Goal: Find contact information: Find contact information

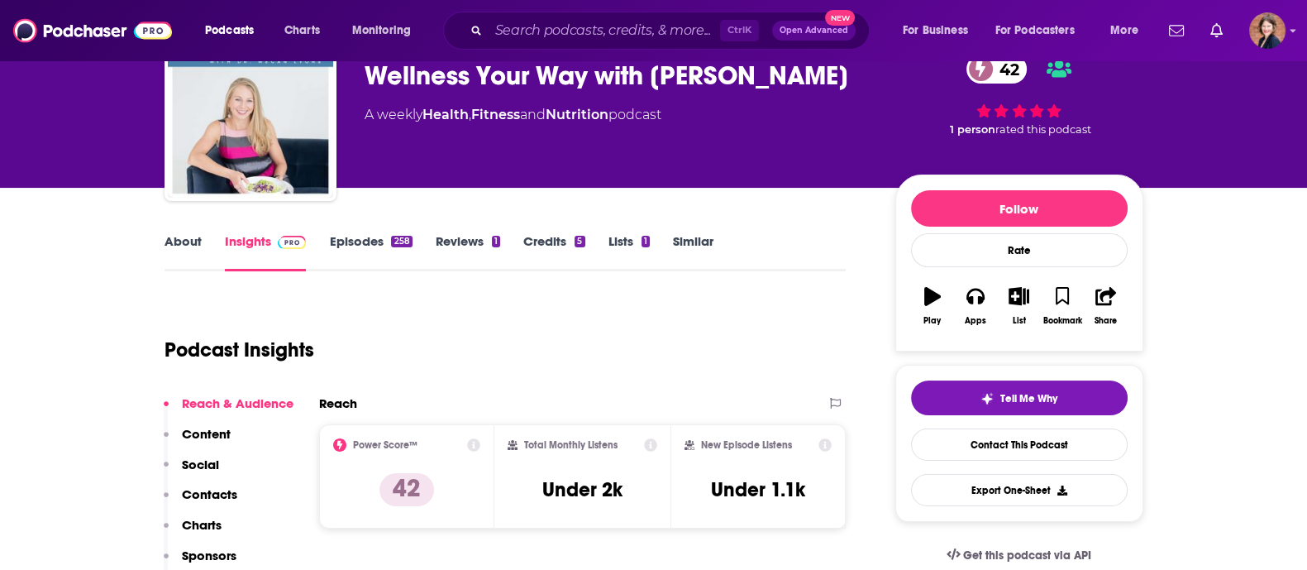
click at [659, 453] on div "Total Monthly Listens Under 2k" at bounding box center [582, 476] width 176 height 104
click at [174, 233] on link "About" at bounding box center [183, 252] width 37 height 38
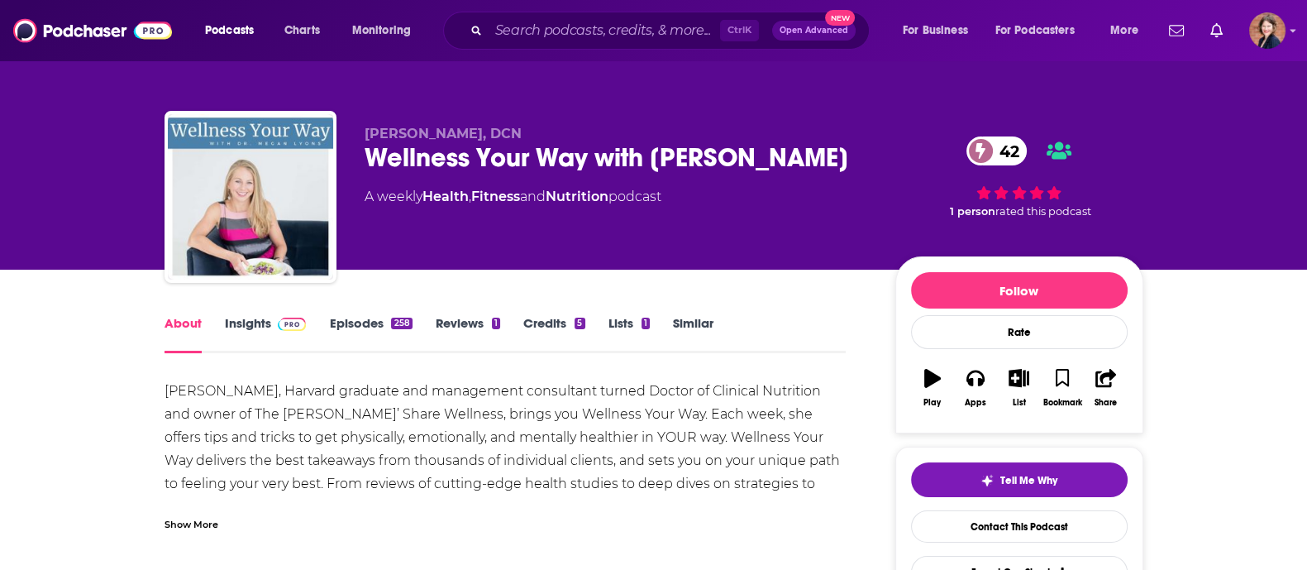
click at [247, 331] on link "Insights" at bounding box center [266, 334] width 82 height 38
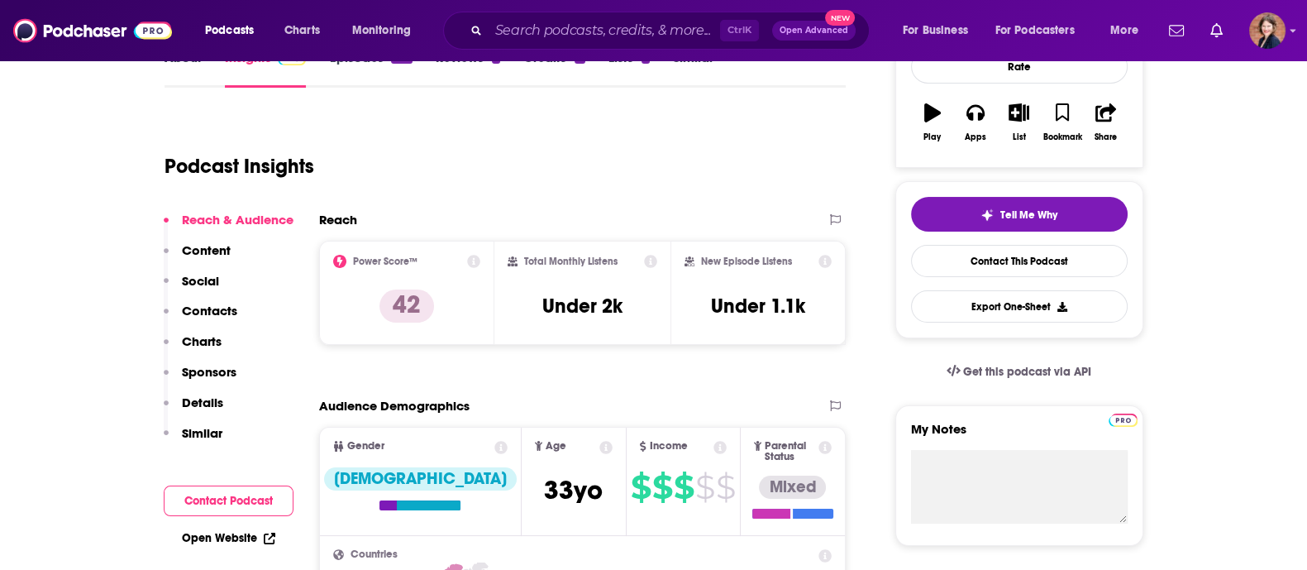
scroll to position [268, 0]
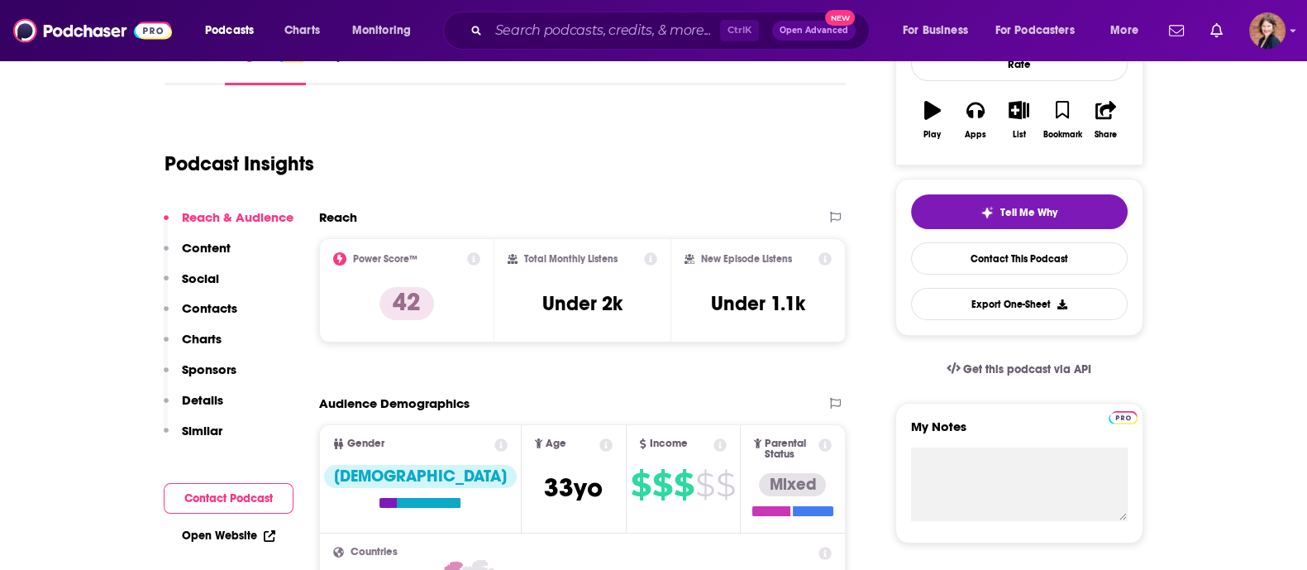
click at [247, 331] on div "Reach & Audience Content Social Contacts Charts Sponsors Details Similar" at bounding box center [229, 330] width 130 height 243
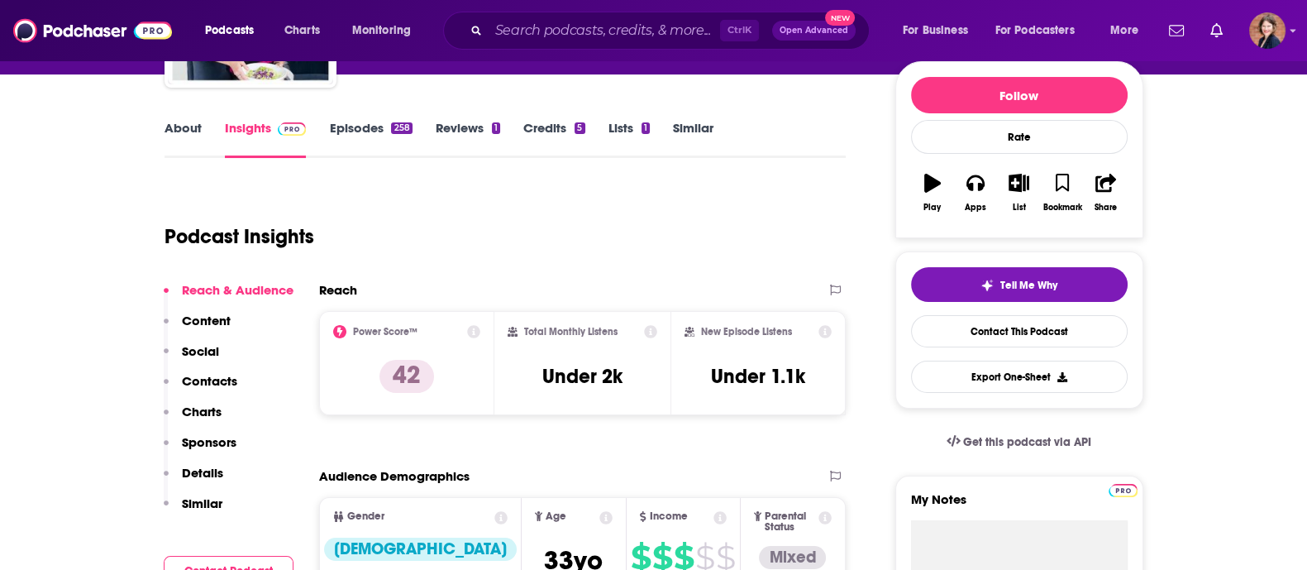
scroll to position [0, 0]
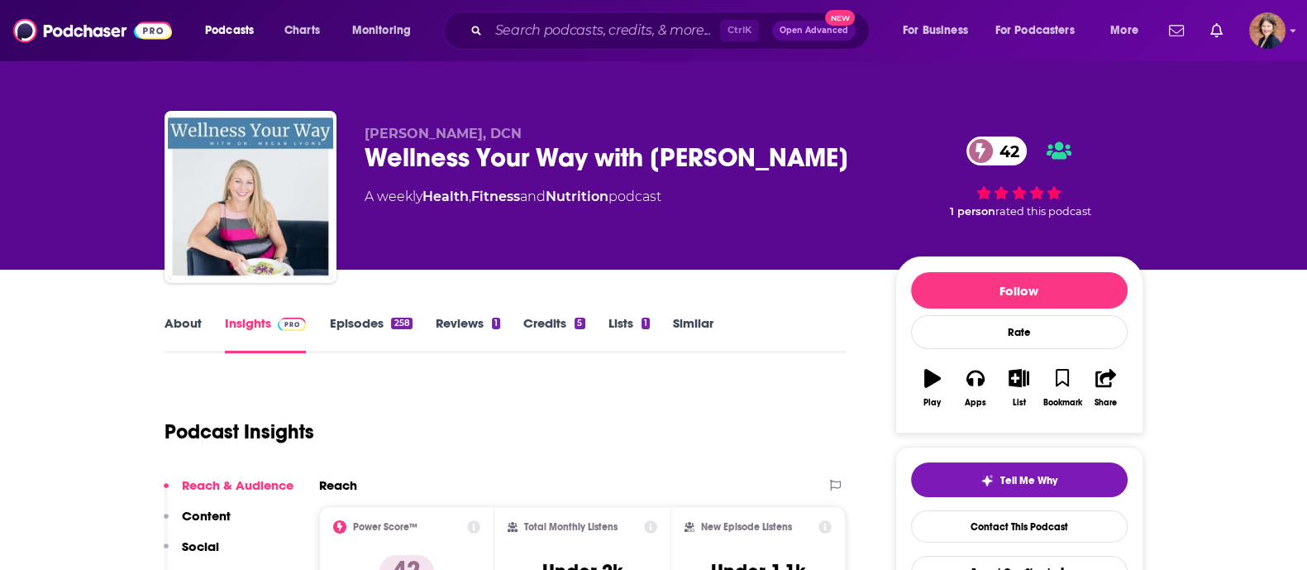
click at [770, 126] on p "Dr. Megan Lyons, DCN" at bounding box center [617, 134] width 504 height 16
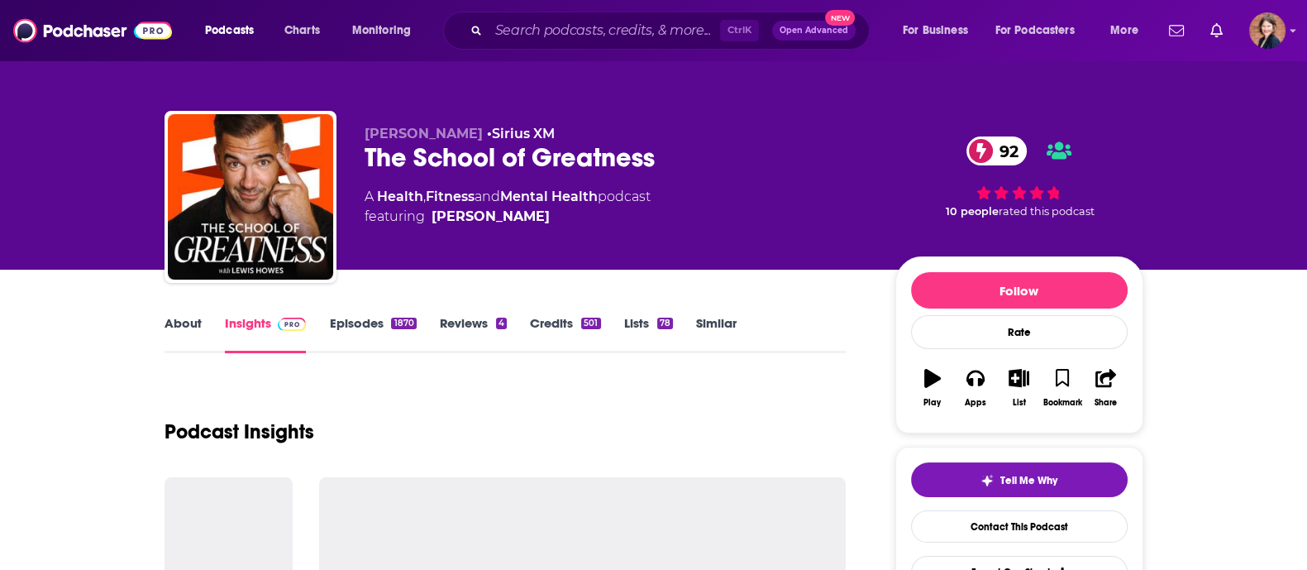
click at [521, 149] on div "The School of Greatness 92" at bounding box center [617, 157] width 504 height 32
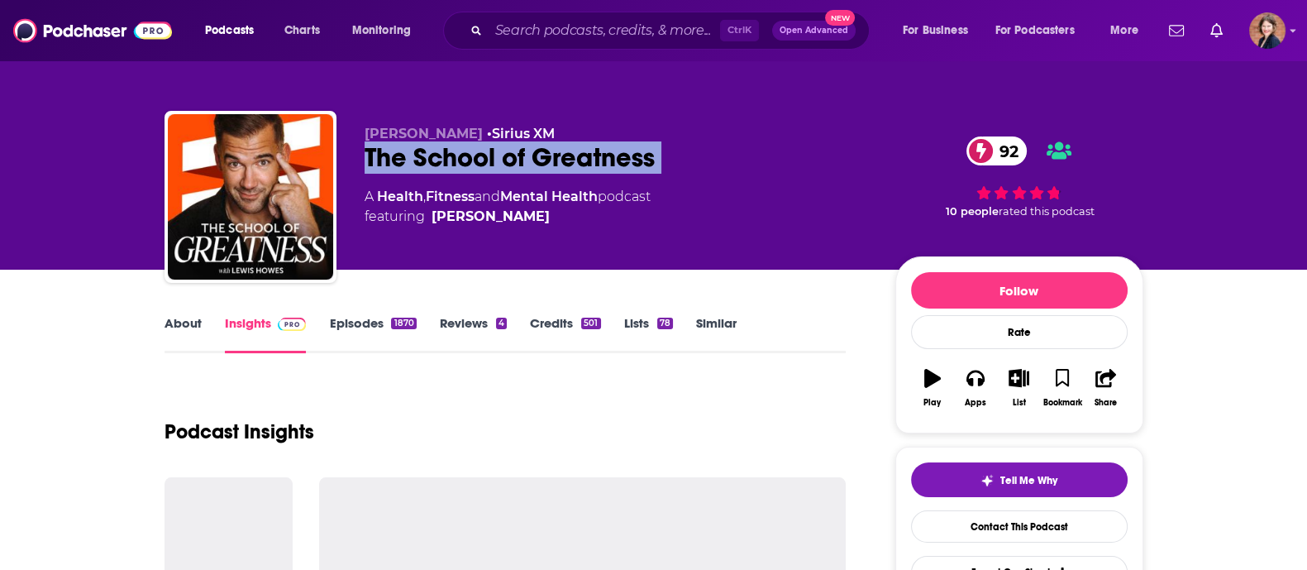
click at [521, 149] on div "The School of Greatness 92" at bounding box center [617, 157] width 504 height 32
copy div "The School of Greatness 92"
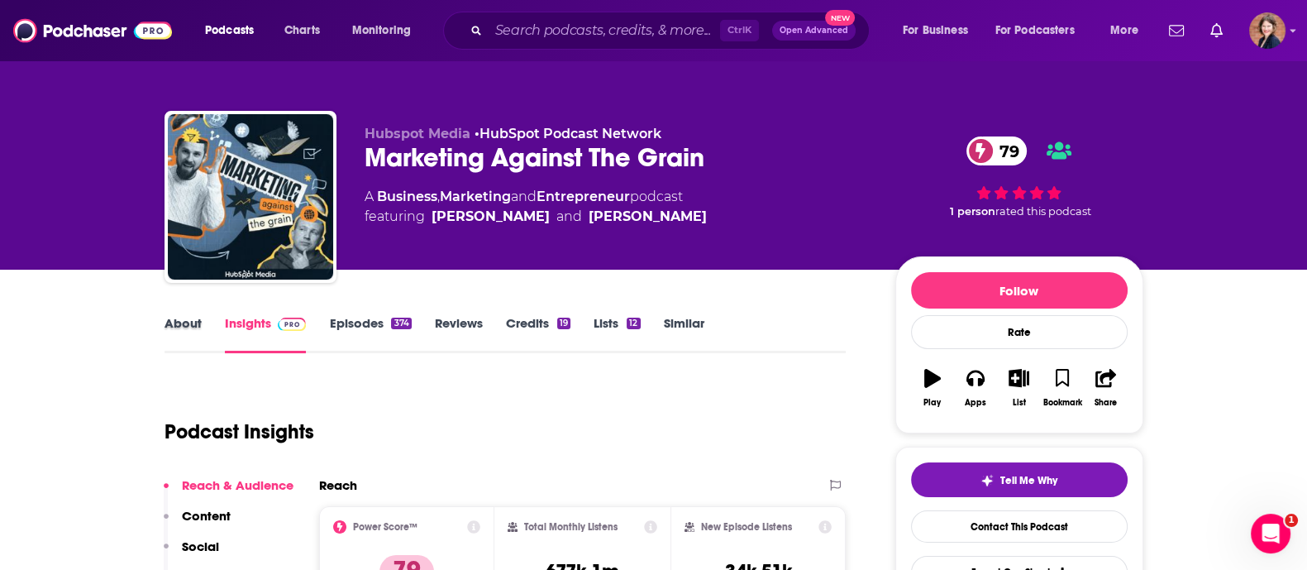
click at [203, 318] on div "About" at bounding box center [195, 334] width 60 height 38
click at [181, 332] on link "About" at bounding box center [183, 334] width 37 height 38
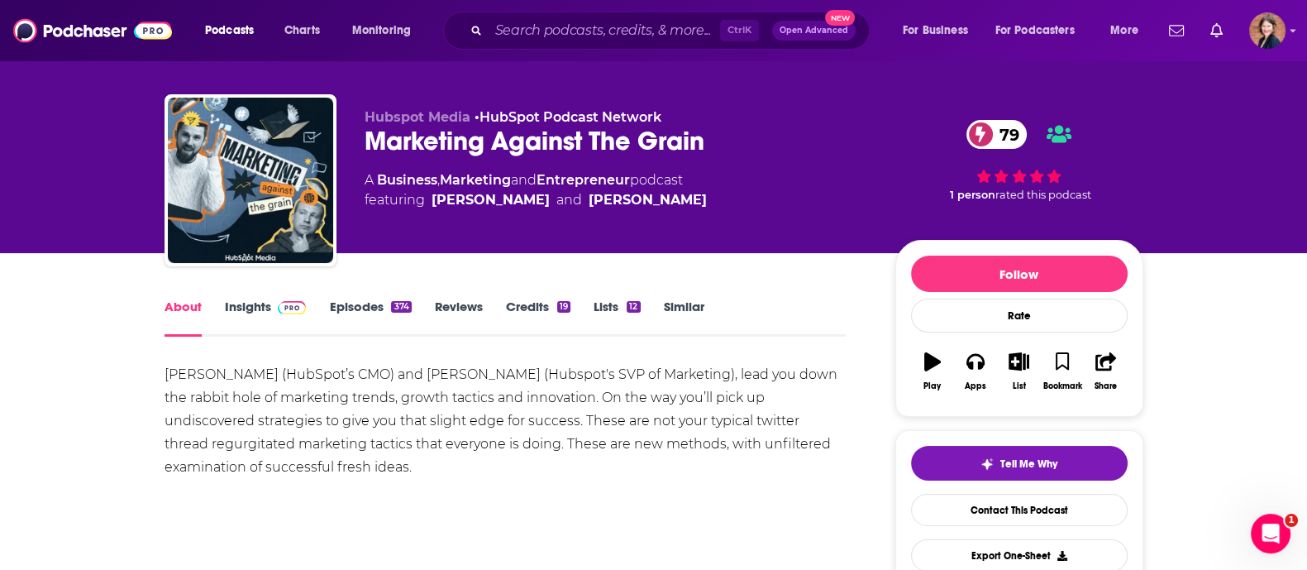
scroll to position [17, 0]
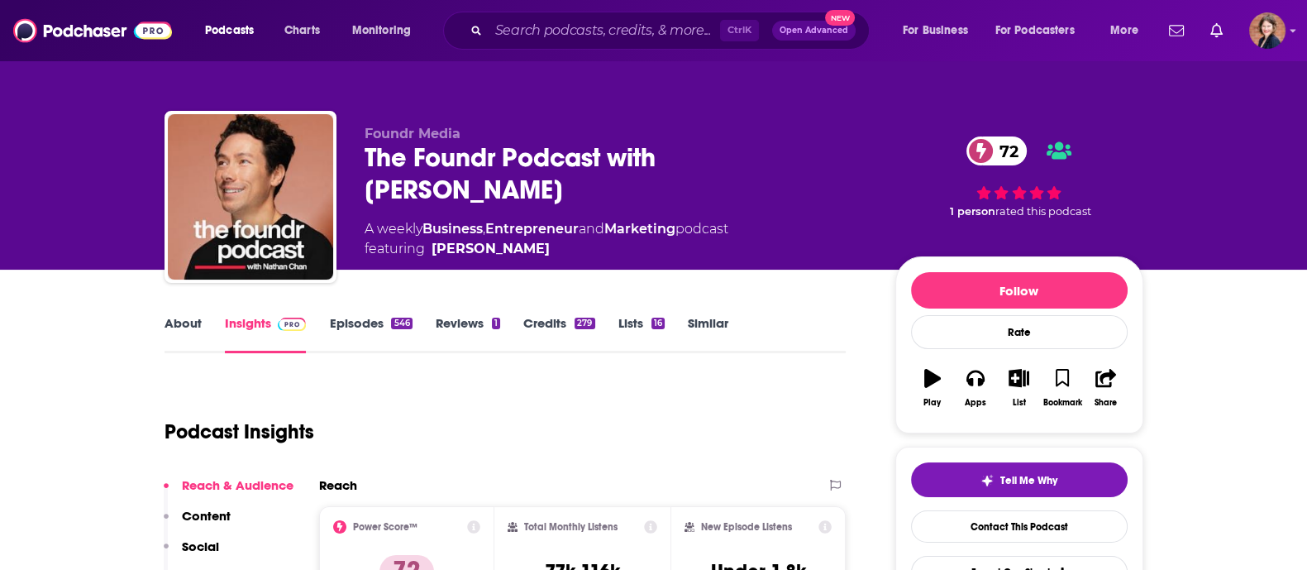
click at [200, 325] on link "About" at bounding box center [183, 334] width 37 height 38
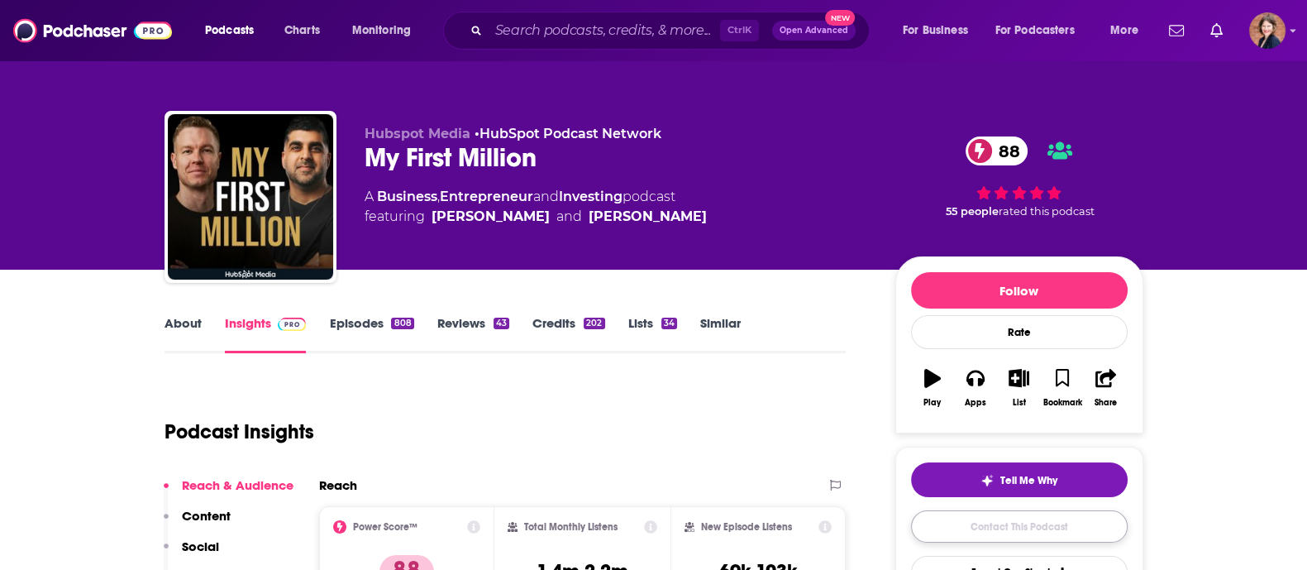
click at [1025, 529] on link "Contact This Podcast" at bounding box center [1019, 526] width 217 height 32
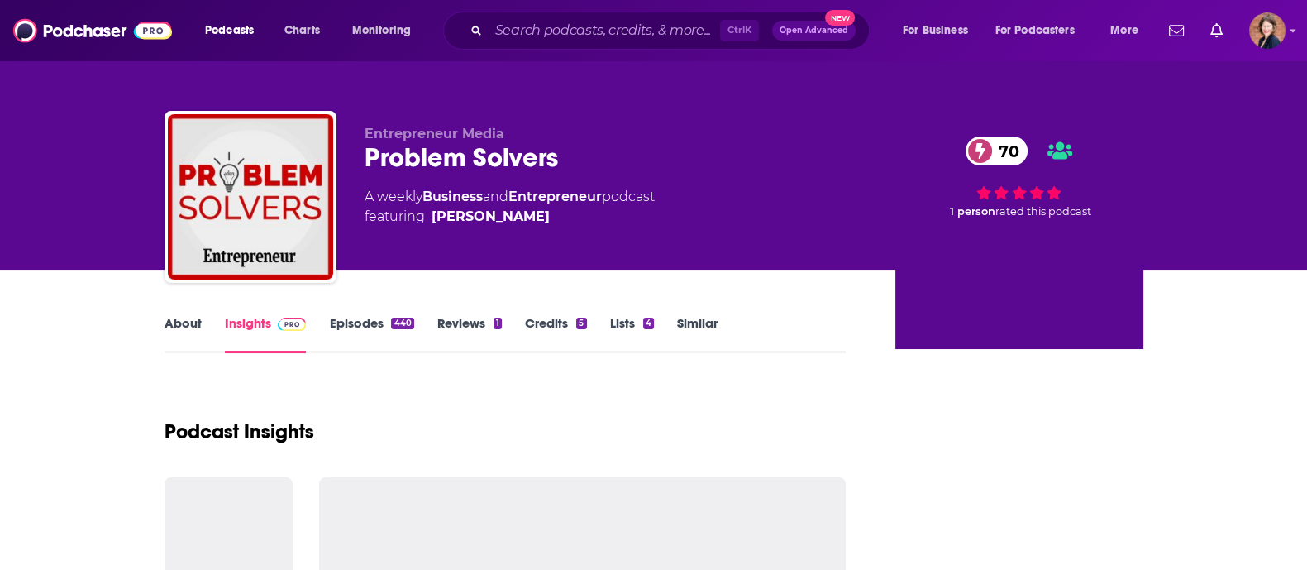
scroll to position [373, 0]
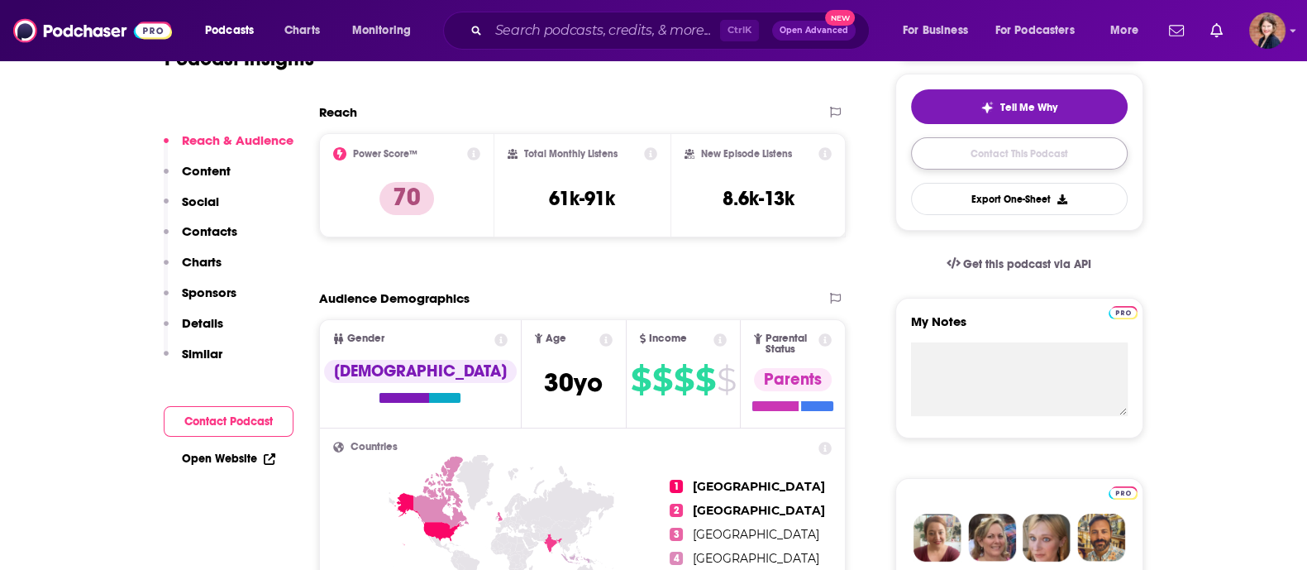
click at [1041, 155] on link "Contact This Podcast" at bounding box center [1019, 153] width 217 height 32
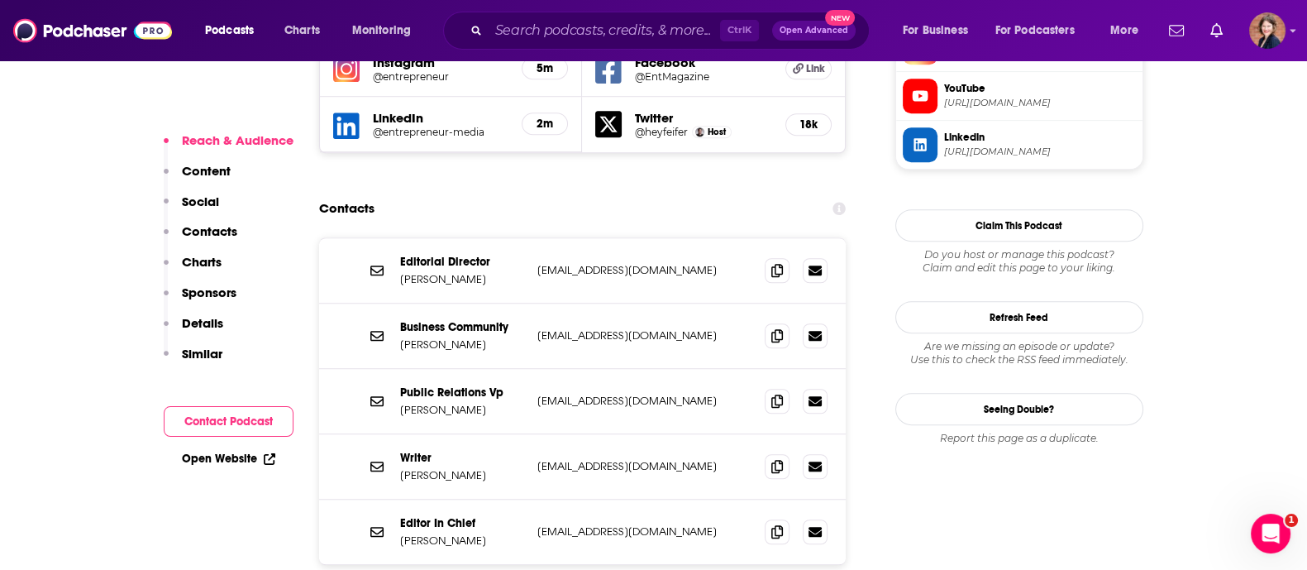
scroll to position [1612, 0]
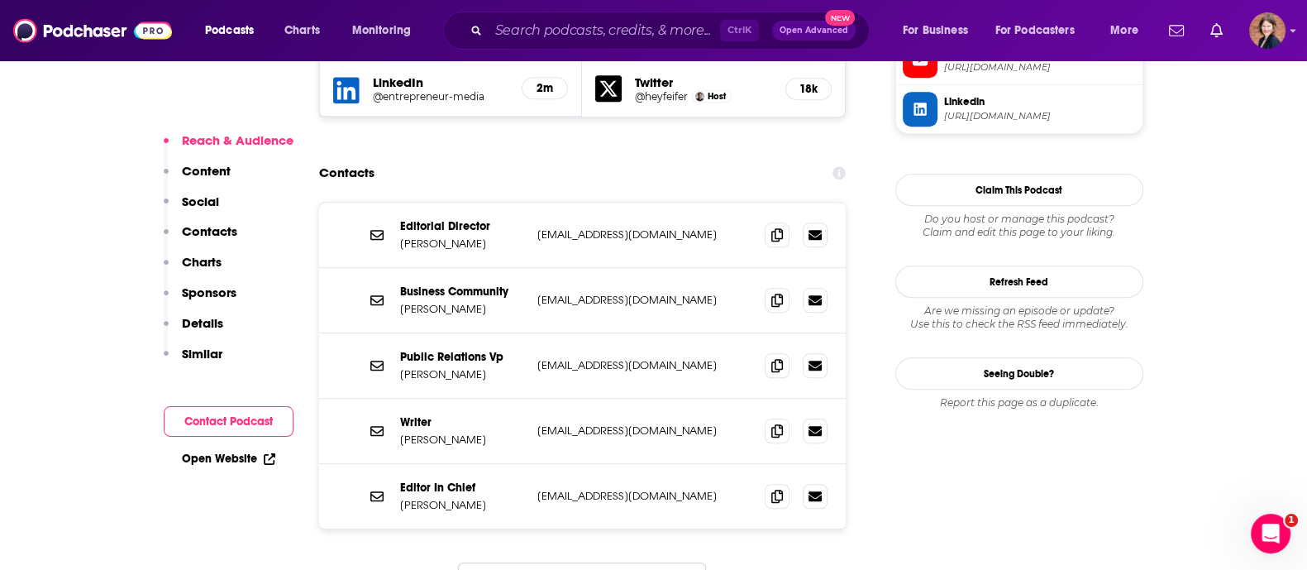
click at [595, 358] on p "[EMAIL_ADDRESS][DOMAIN_NAME]" at bounding box center [644, 365] width 215 height 14
copy div "[EMAIL_ADDRESS][DOMAIN_NAME] [EMAIL_ADDRESS][DOMAIN_NAME]"
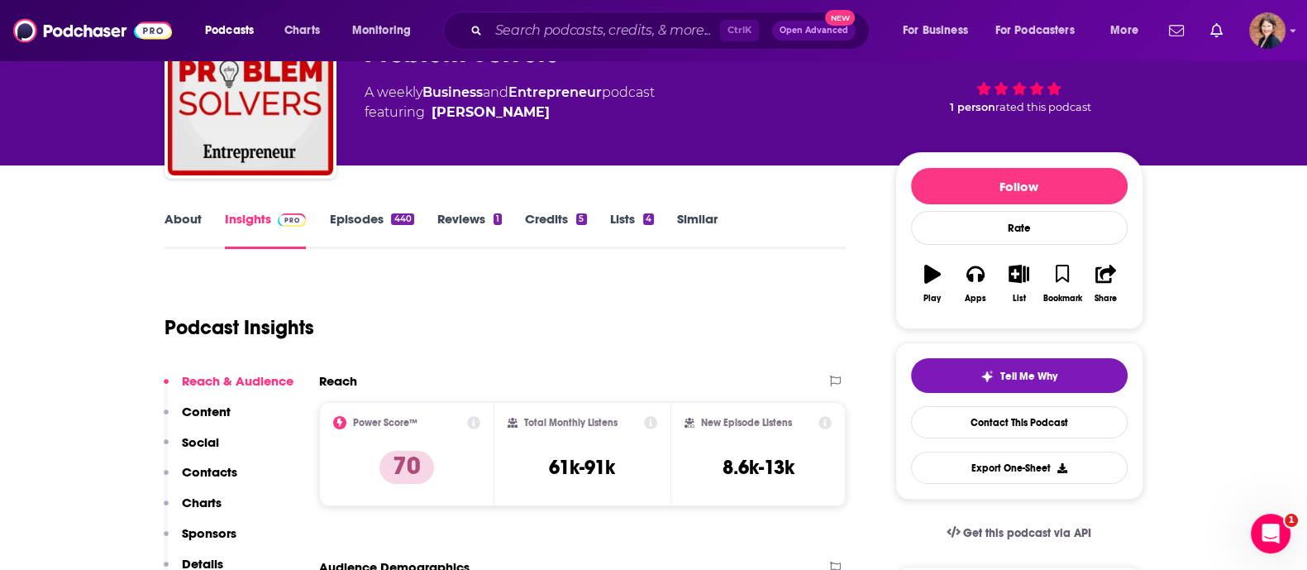
scroll to position [0, 0]
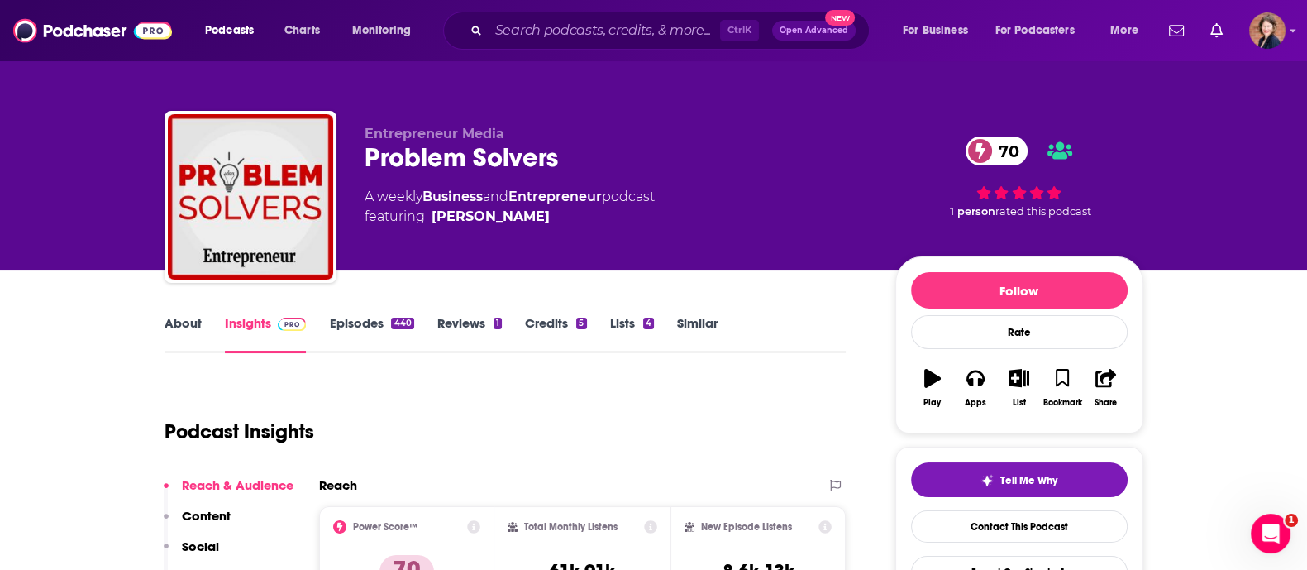
click at [538, 156] on div "Problem Solvers 70" at bounding box center [617, 157] width 504 height 32
copy div "Problem Solvers 70"
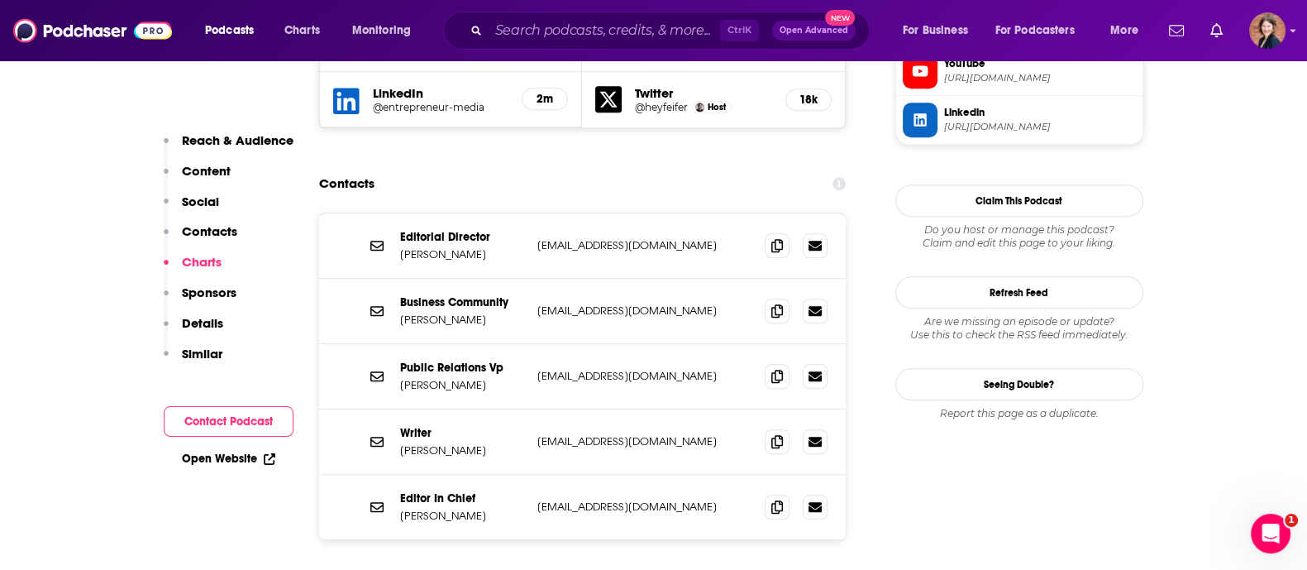
scroll to position [1599, 0]
click at [773, 240] on icon at bounding box center [778, 246] width 12 height 13
click at [776, 436] on icon at bounding box center [778, 442] width 12 height 13
